Goal: Navigation & Orientation: Find specific page/section

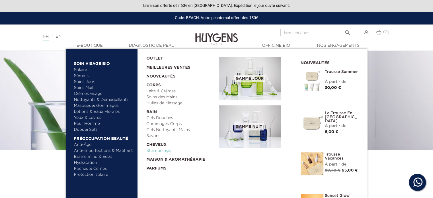
click at [161, 150] on link "Shampoings" at bounding box center [180, 151] width 69 height 6
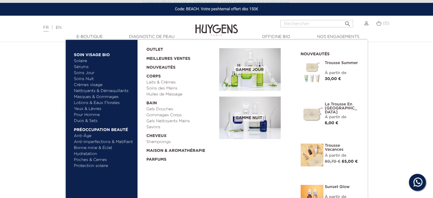
scroll to position [114, 0]
click at [171, 115] on link "Gommages Corps" at bounding box center [180, 115] width 69 height 6
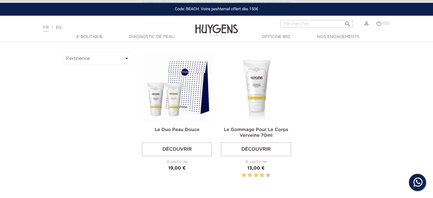
scroll to position [171, 0]
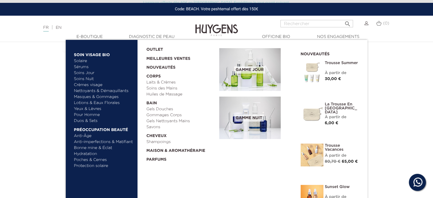
click at [107, 141] on link "Anti-imperfections & Matifiant" at bounding box center [103, 142] width 59 height 6
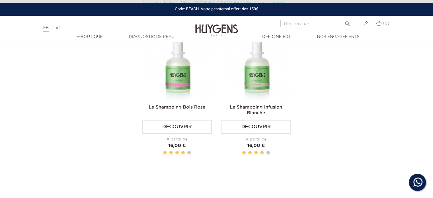
scroll to position [171, 0]
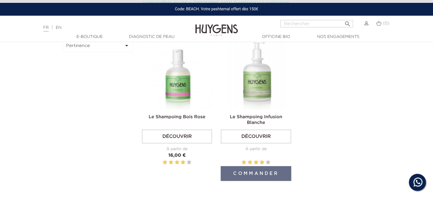
click at [261, 88] on img at bounding box center [257, 74] width 70 height 70
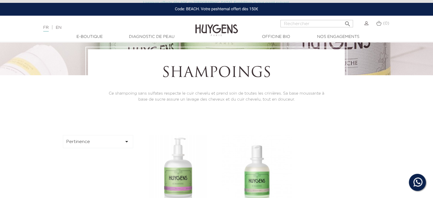
scroll to position [142, 0]
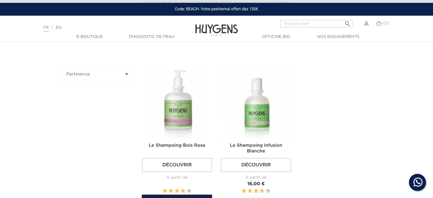
click at [179, 110] on img at bounding box center [178, 102] width 70 height 70
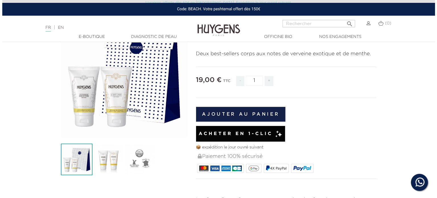
scroll to position [85, 0]
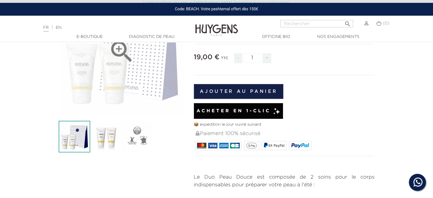
click at [112, 75] on div "" at bounding box center [122, 51] width 127 height 127
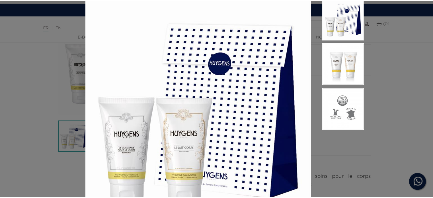
scroll to position [57, 0]
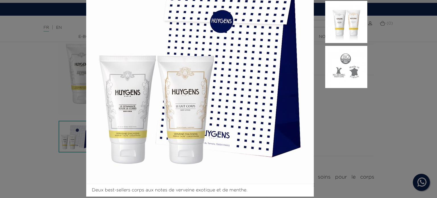
click at [385, 141] on div "Deux best-sellers corps aux notes de verveine exotique et de menthe." at bounding box center [218, 99] width 437 height 198
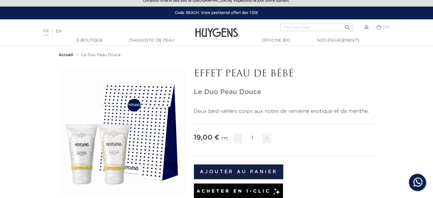
scroll to position [0, 0]
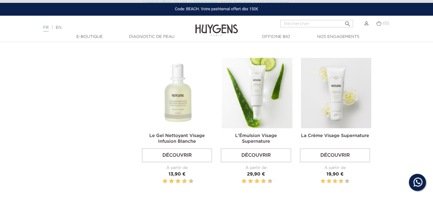
scroll to position [285, 0]
